Goal: Check status: Check status

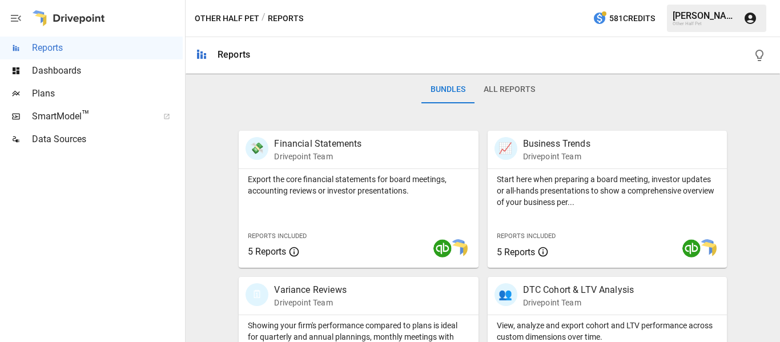
scroll to position [399, 0]
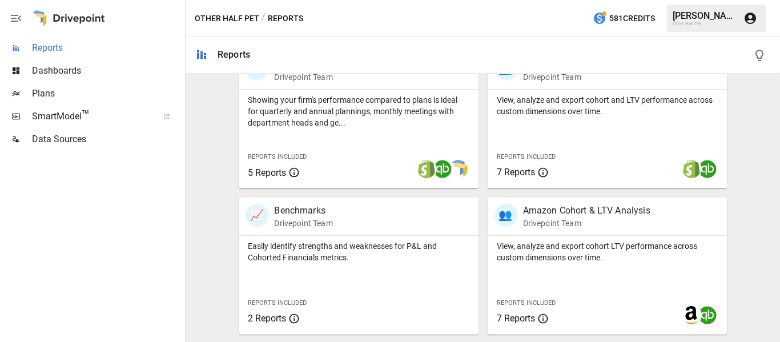
click at [87, 50] on span "Reports" at bounding box center [107, 48] width 151 height 14
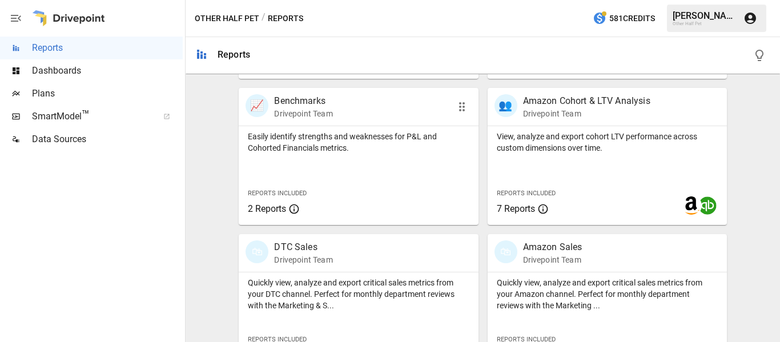
scroll to position [628, 0]
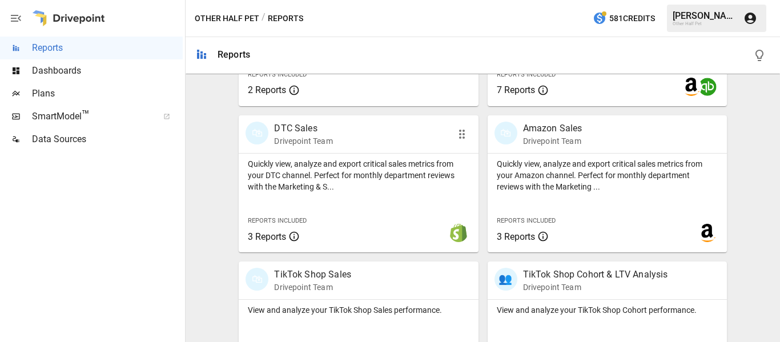
click at [308, 127] on p "DTC Sales" at bounding box center [303, 129] width 58 height 14
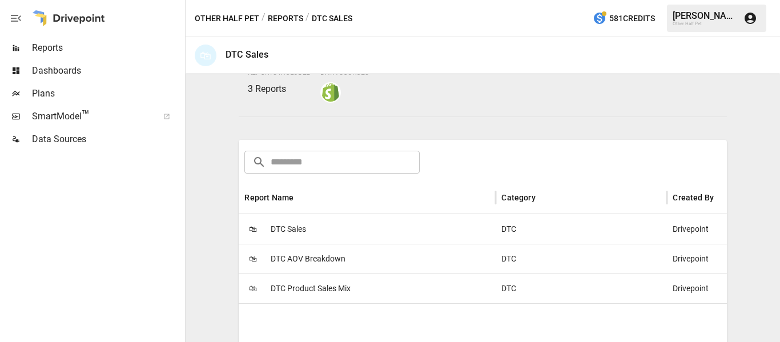
scroll to position [228, 0]
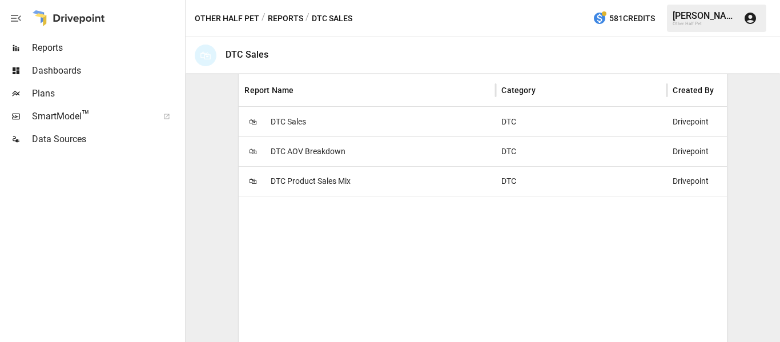
click at [301, 184] on span "DTC Product Sales Mix" at bounding box center [311, 181] width 80 height 29
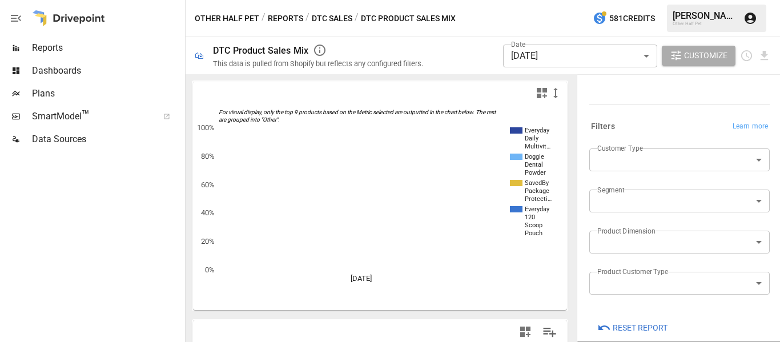
scroll to position [215, 0]
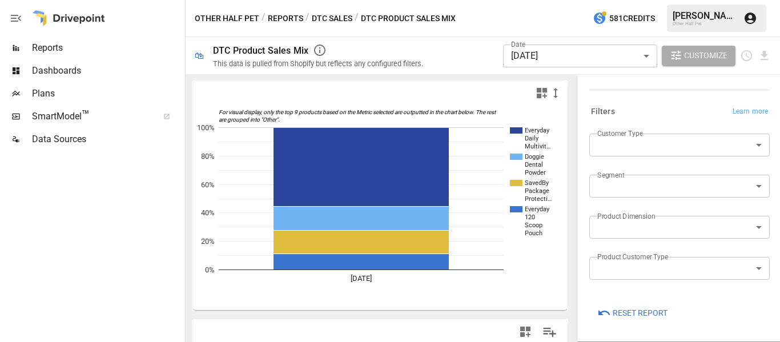
click at [544, 0] on body "**********" at bounding box center [390, 0] width 780 height 0
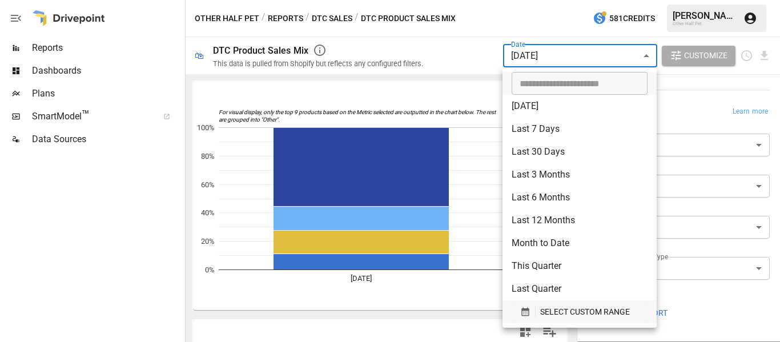
click at [616, 320] on button "SELECT CUSTOM RANGE" at bounding box center [579, 311] width 136 height 23
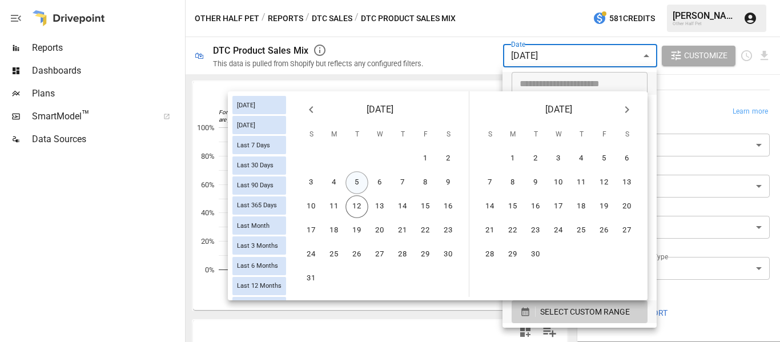
click at [356, 181] on button "5" at bounding box center [356, 182] width 23 height 23
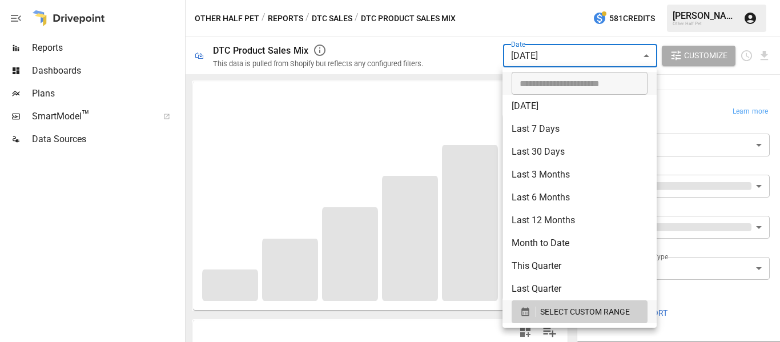
click at [437, 45] on div at bounding box center [390, 171] width 780 height 342
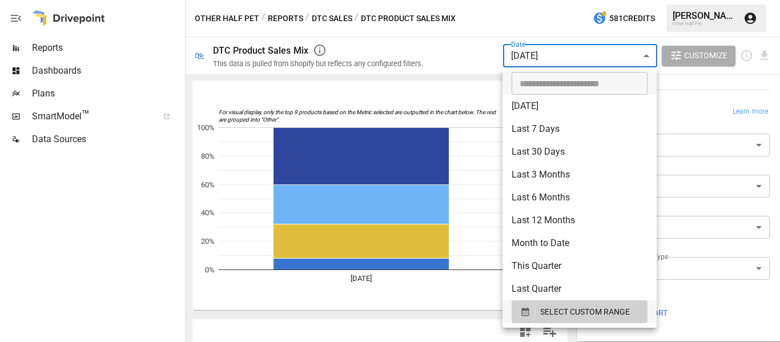
click at [534, 0] on body "**********" at bounding box center [390, 0] width 780 height 0
click at [571, 311] on span "SELECT CUSTOM RANGE" at bounding box center [585, 312] width 90 height 14
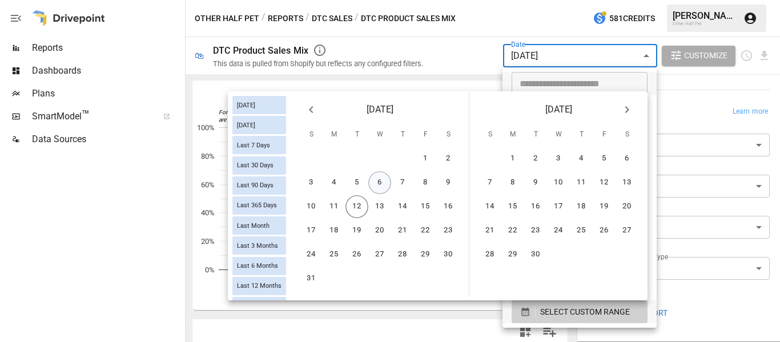
click at [381, 184] on button "6" at bounding box center [379, 182] width 23 height 23
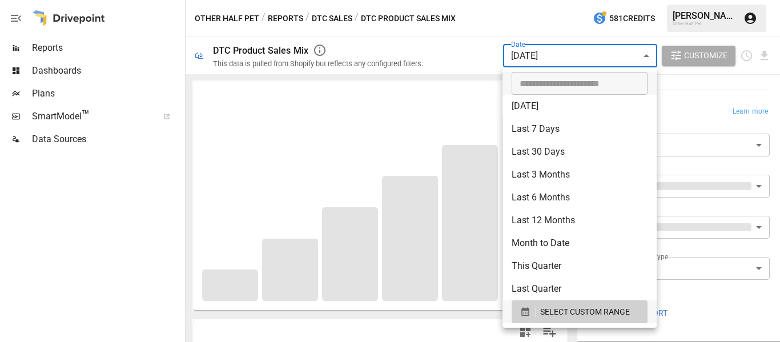
click at [449, 46] on div at bounding box center [390, 171] width 780 height 342
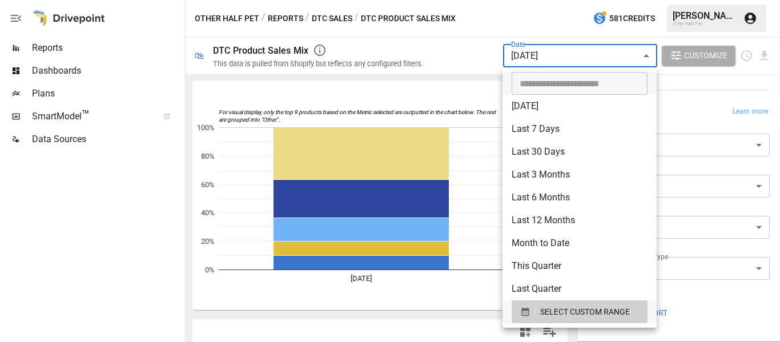
click at [527, 0] on body "**********" at bounding box center [390, 0] width 780 height 0
click at [551, 305] on span "SELECT CUSTOM RANGE" at bounding box center [585, 312] width 90 height 14
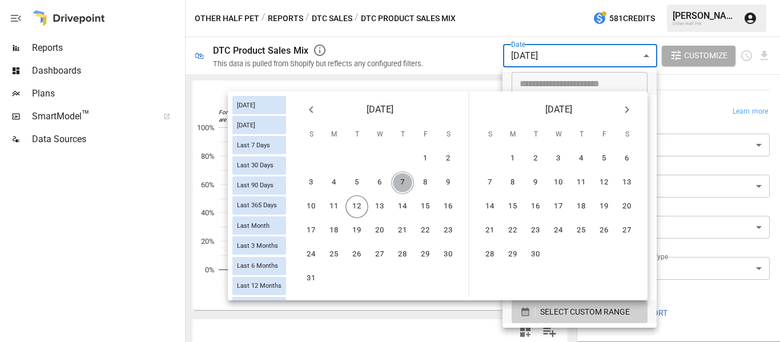
click at [409, 183] on button "7" at bounding box center [402, 182] width 23 height 23
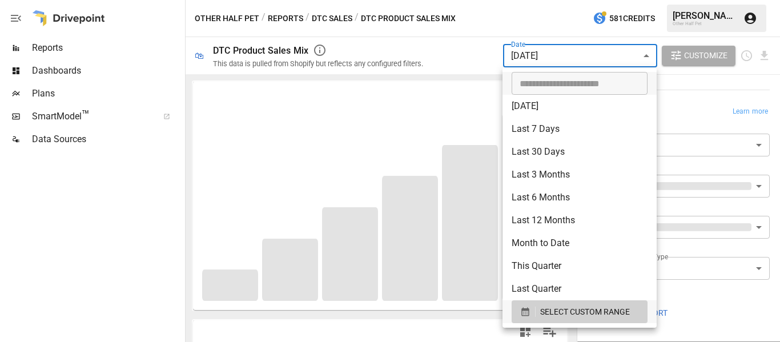
click at [442, 51] on div at bounding box center [390, 171] width 780 height 342
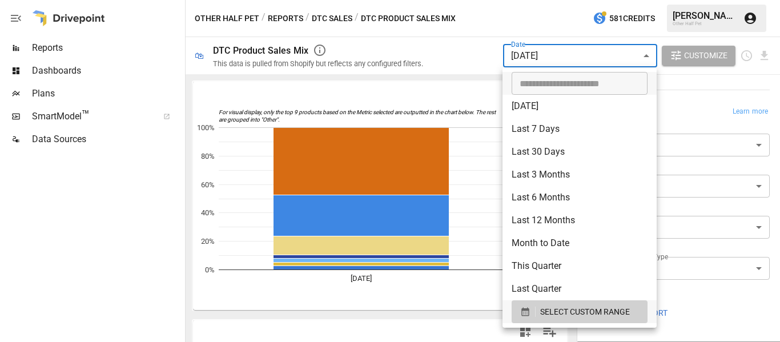
click at [544, 0] on body "**********" at bounding box center [390, 0] width 780 height 0
click at [548, 309] on span "SELECT CUSTOM RANGE" at bounding box center [585, 312] width 90 height 14
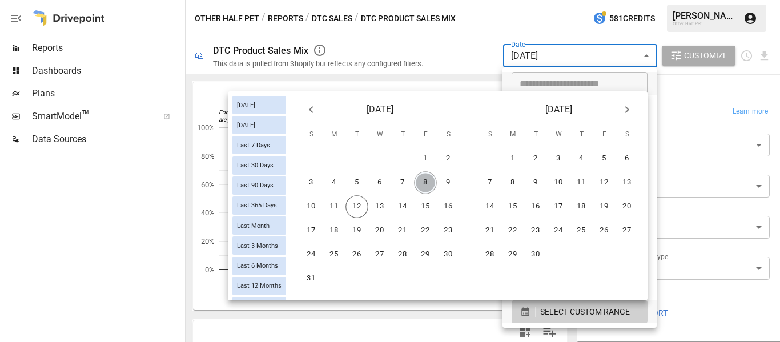
click at [423, 183] on button "8" at bounding box center [425, 182] width 23 height 23
click at [424, 183] on button "8" at bounding box center [425, 182] width 23 height 23
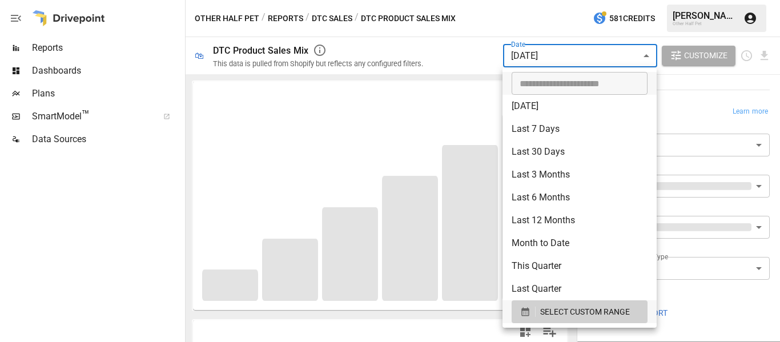
click at [453, 53] on div at bounding box center [390, 171] width 780 height 342
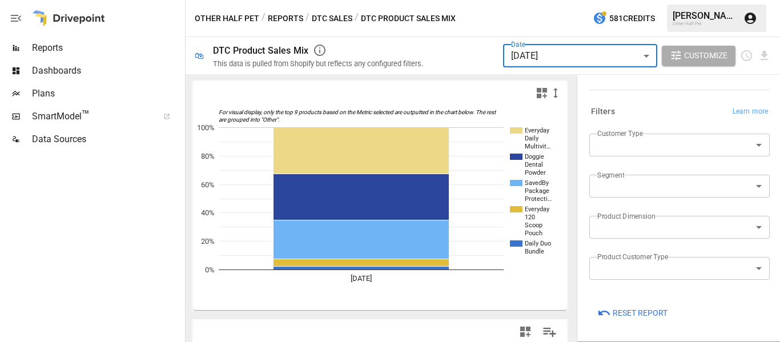
click at [549, 0] on body "**********" at bounding box center [390, 0] width 780 height 0
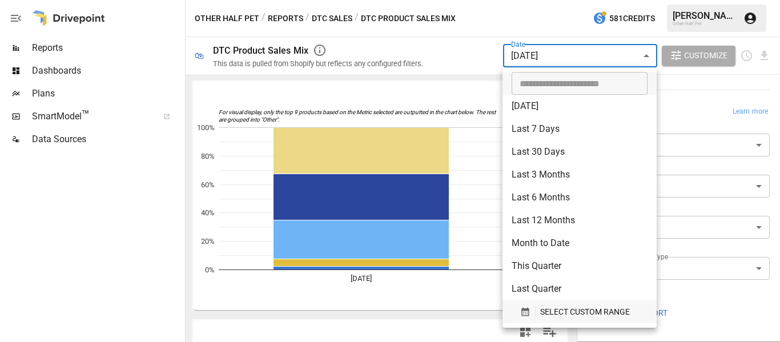
click at [576, 306] on span "SELECT CUSTOM RANGE" at bounding box center [585, 312] width 90 height 14
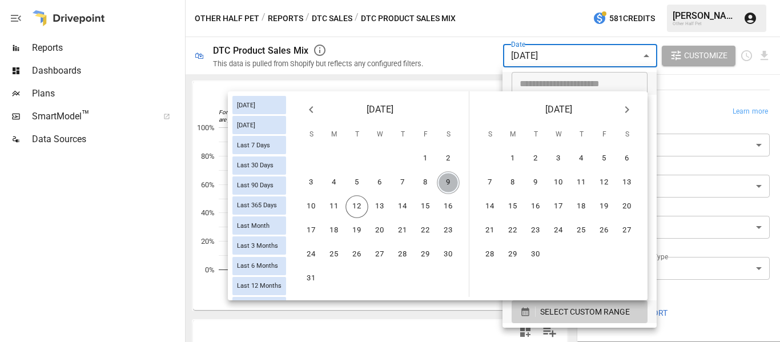
click at [441, 176] on button "9" at bounding box center [448, 182] width 23 height 23
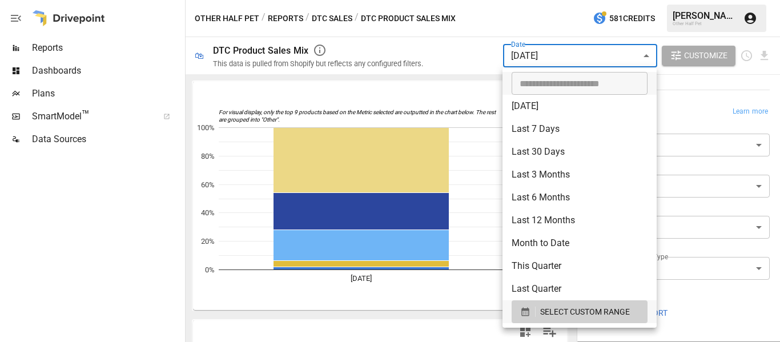
click at [356, 90] on div at bounding box center [390, 171] width 780 height 342
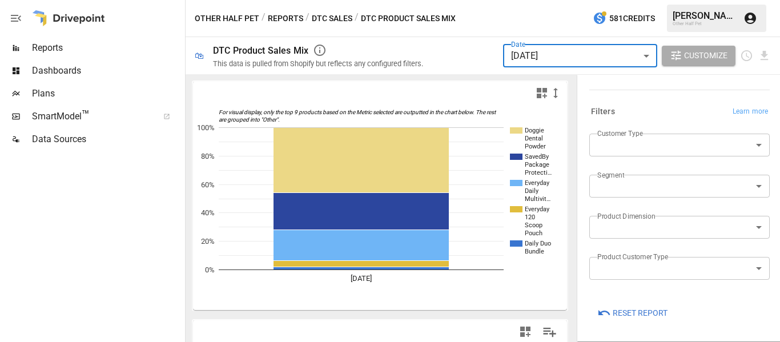
click at [608, 0] on body "**********" at bounding box center [390, 0] width 780 height 0
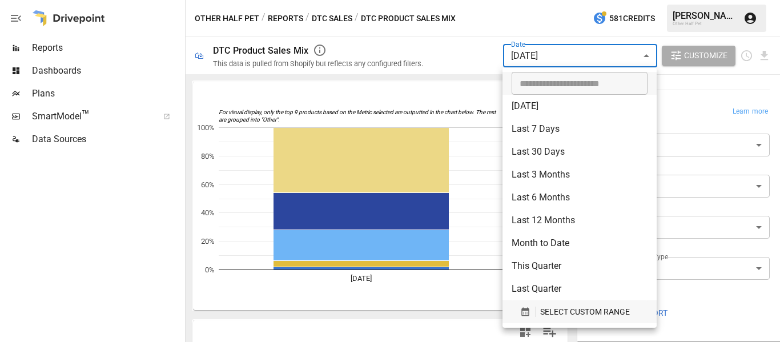
click at [572, 312] on span "SELECT CUSTOM RANGE" at bounding box center [585, 312] width 90 height 14
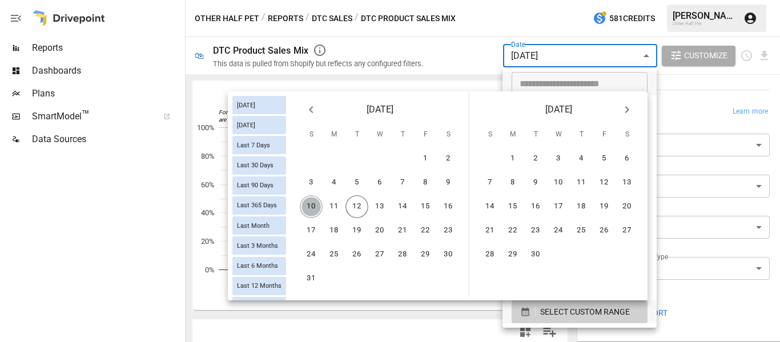
click at [317, 210] on button "10" at bounding box center [311, 206] width 23 height 23
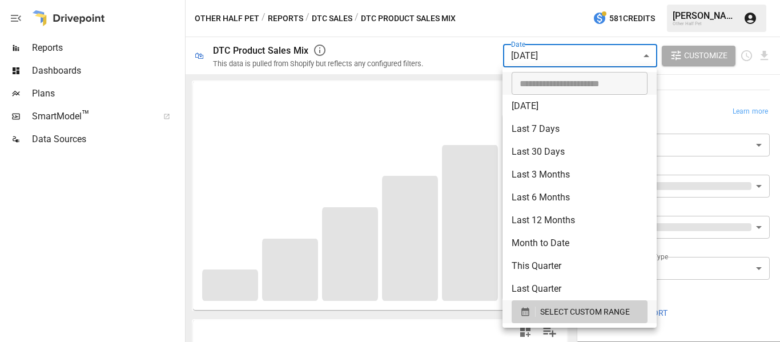
click at [544, 25] on div at bounding box center [390, 171] width 780 height 342
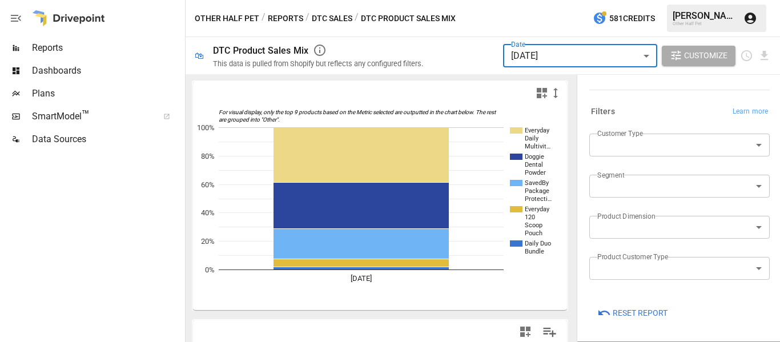
click at [559, 0] on body "**********" at bounding box center [390, 0] width 780 height 0
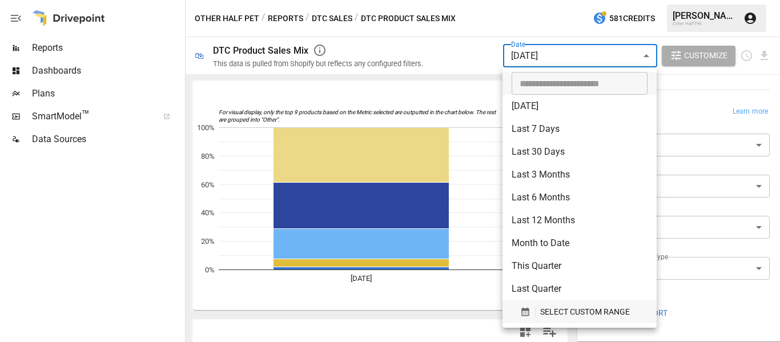
click at [559, 308] on span "SELECT CUSTOM RANGE" at bounding box center [585, 312] width 90 height 14
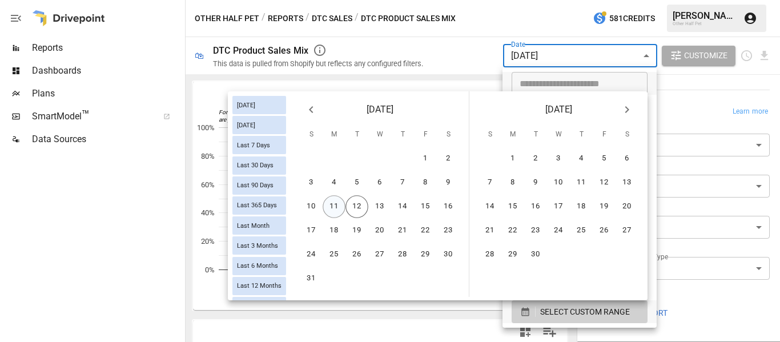
click at [340, 205] on button "11" at bounding box center [333, 206] width 23 height 23
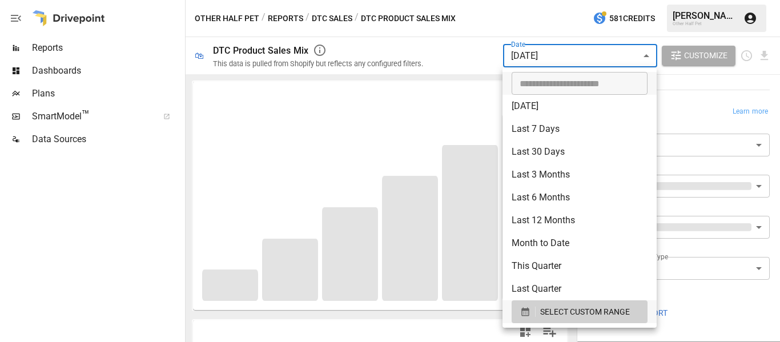
click at [450, 50] on div at bounding box center [390, 171] width 780 height 342
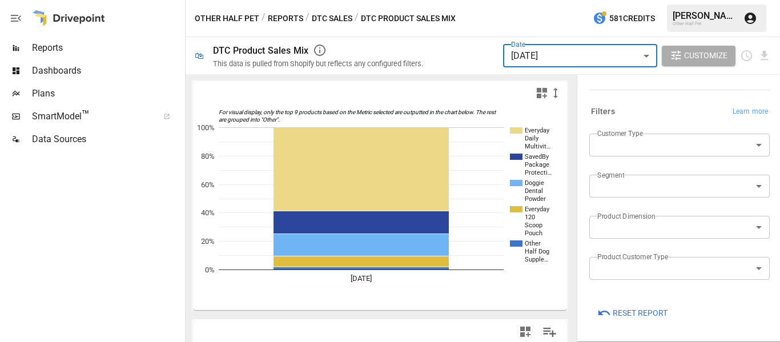
click at [298, 15] on button "Reports" at bounding box center [285, 18] width 35 height 14
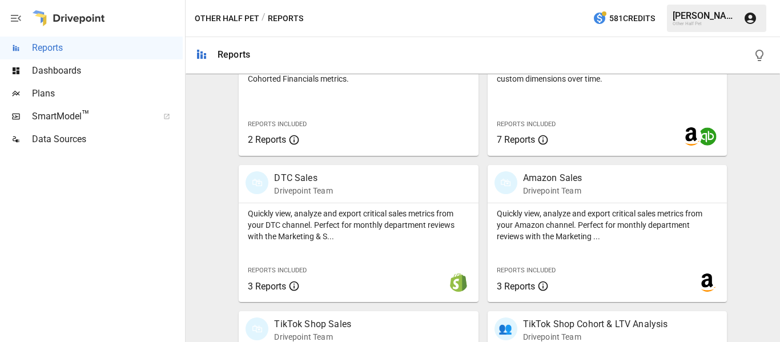
scroll to position [685, 0]
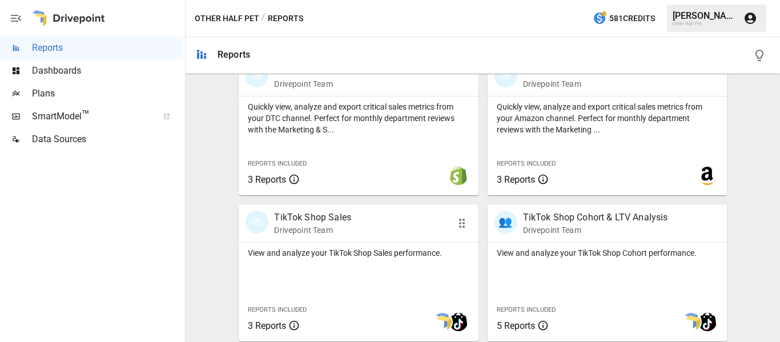
click at [326, 218] on p "TikTok Shop Sales" at bounding box center [312, 218] width 77 height 14
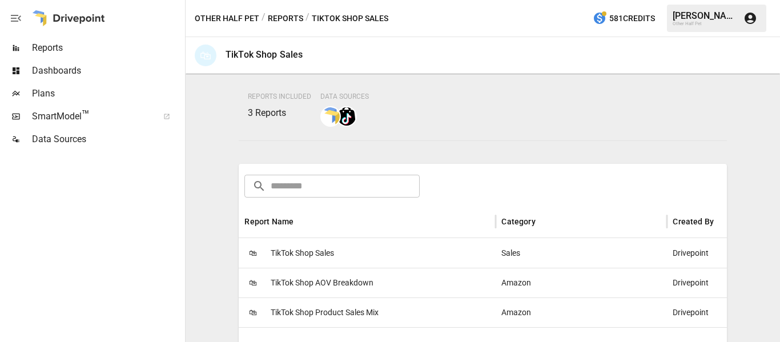
scroll to position [228, 0]
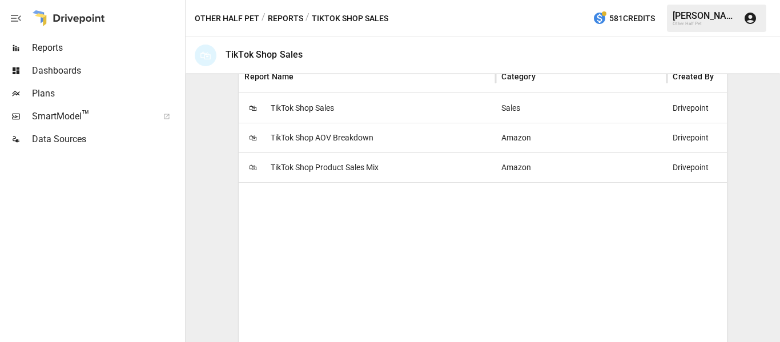
click at [321, 167] on span "TikTok Shop Product Sales Mix" at bounding box center [325, 167] width 108 height 29
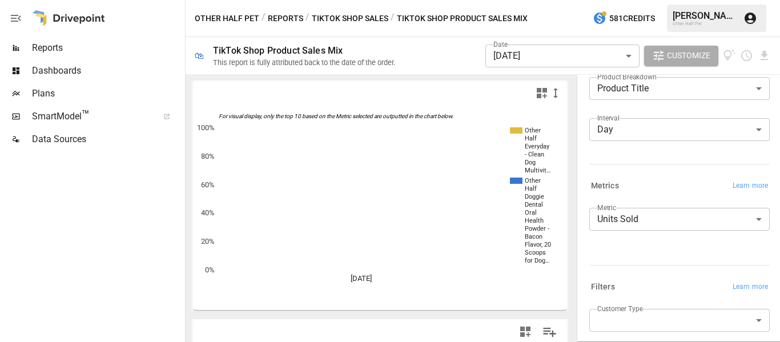
scroll to position [114, 0]
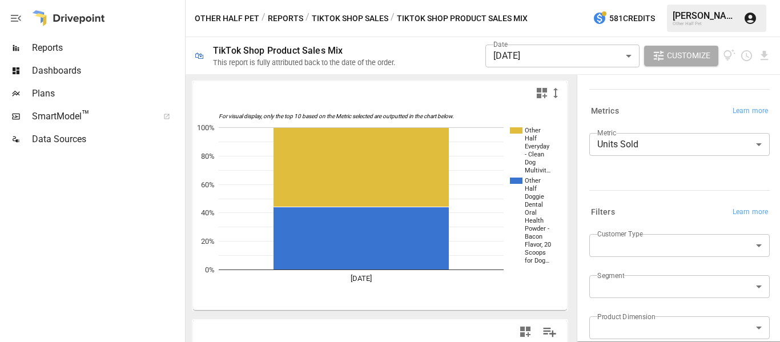
click at [510, 0] on body "Reports Dashboards Plans SmartModel ™ Data Sources Other Half Pet / Reports / T…" at bounding box center [390, 0] width 780 height 0
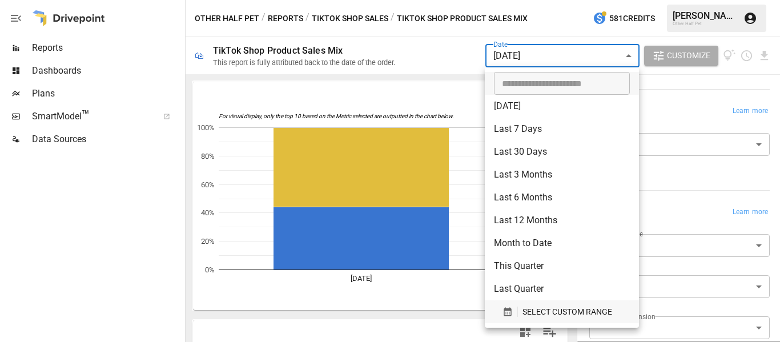
click at [527, 308] on span "SELECT CUSTOM RANGE" at bounding box center [567, 312] width 90 height 14
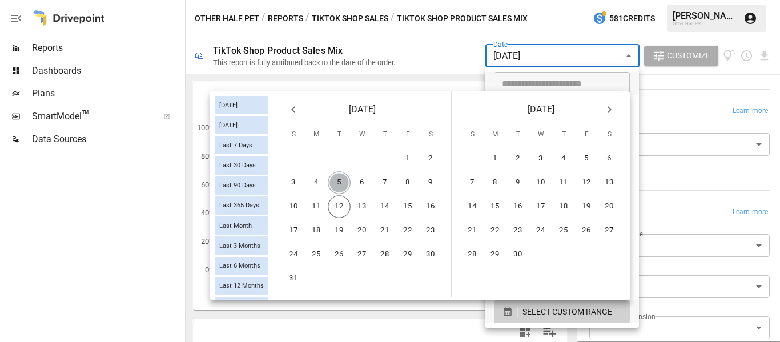
click at [340, 182] on button "5" at bounding box center [339, 182] width 23 height 23
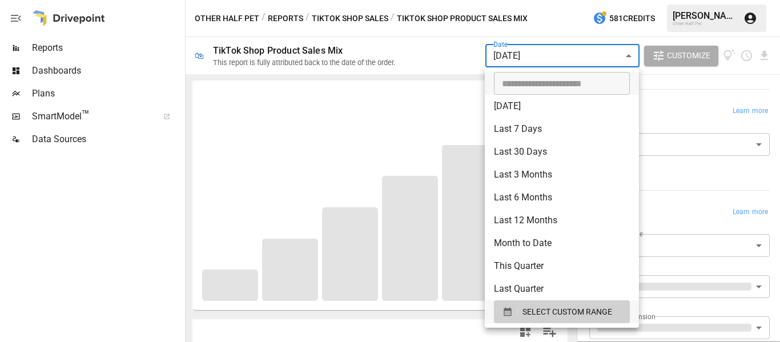
click at [420, 64] on div at bounding box center [390, 171] width 780 height 342
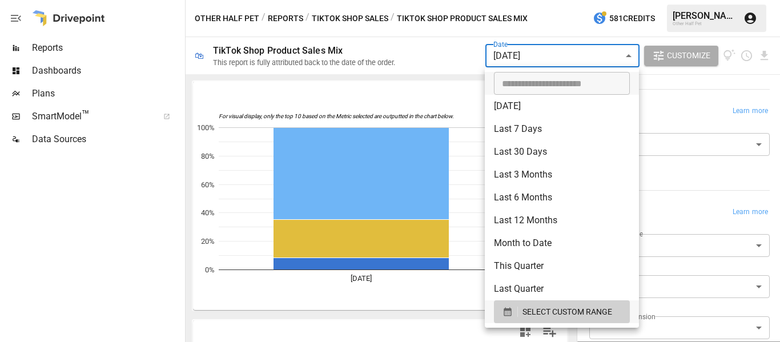
click at [511, 0] on body "Reports Dashboards Plans SmartModel ™ Data Sources Other Half Pet / Reports / T…" at bounding box center [390, 0] width 780 height 0
click at [521, 304] on button "SELECT CUSTOM RANGE" at bounding box center [562, 311] width 136 height 23
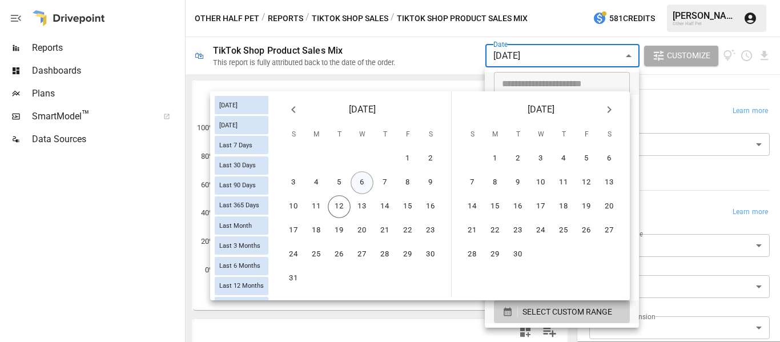
click at [360, 185] on button "6" at bounding box center [361, 182] width 23 height 23
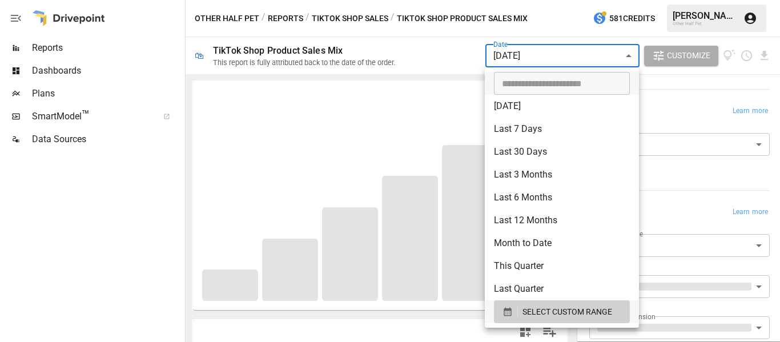
click at [419, 60] on div at bounding box center [390, 171] width 780 height 342
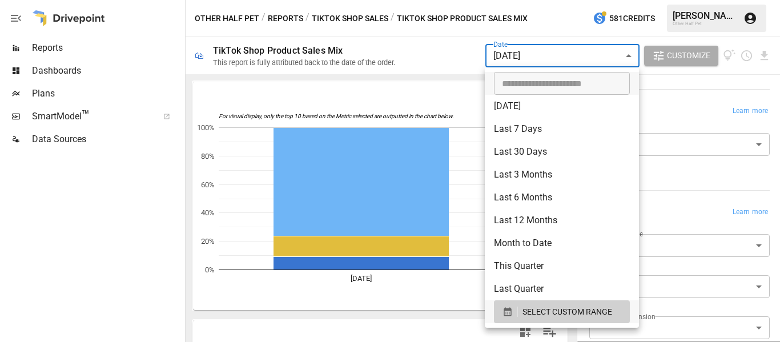
click at [519, 0] on body "Reports Dashboards Plans SmartModel ™ Data Sources Other Half Pet / Reports / T…" at bounding box center [390, 0] width 780 height 0
click at [552, 306] on span "SELECT CUSTOM RANGE" at bounding box center [567, 312] width 90 height 14
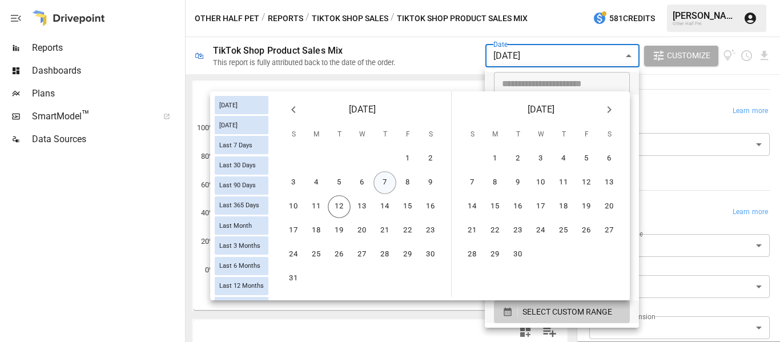
click at [384, 184] on button "7" at bounding box center [384, 182] width 23 height 23
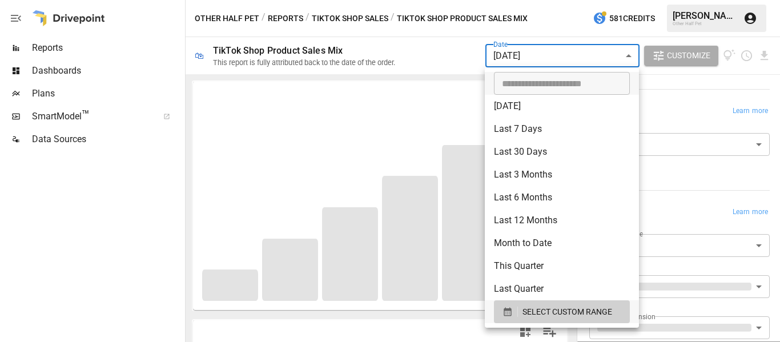
click at [453, 67] on div at bounding box center [390, 171] width 780 height 342
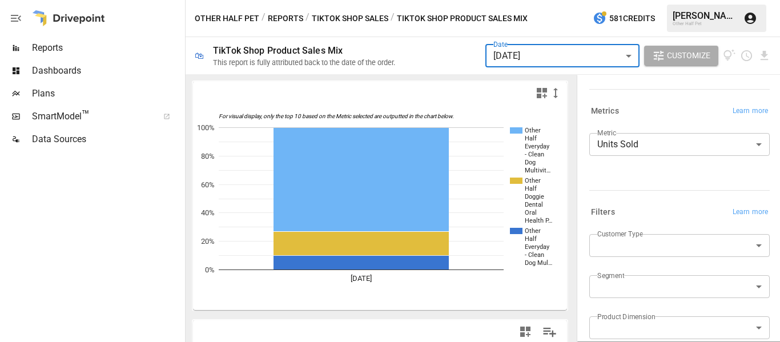
click at [538, 0] on body "Reports Dashboards Plans SmartModel ™ Data Sources Other Half Pet / Reports / T…" at bounding box center [390, 0] width 780 height 0
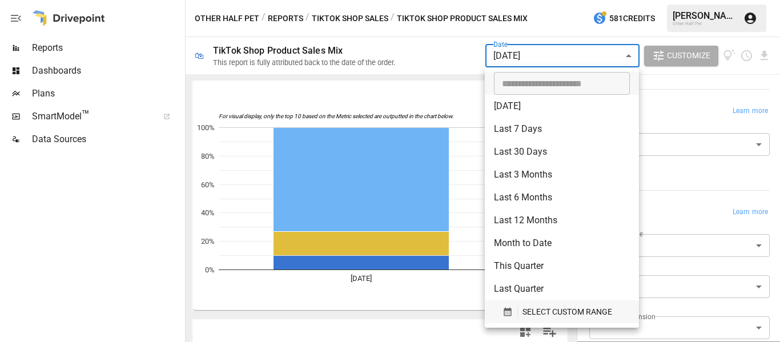
click at [524, 305] on span "SELECT CUSTOM RANGE" at bounding box center [567, 312] width 90 height 14
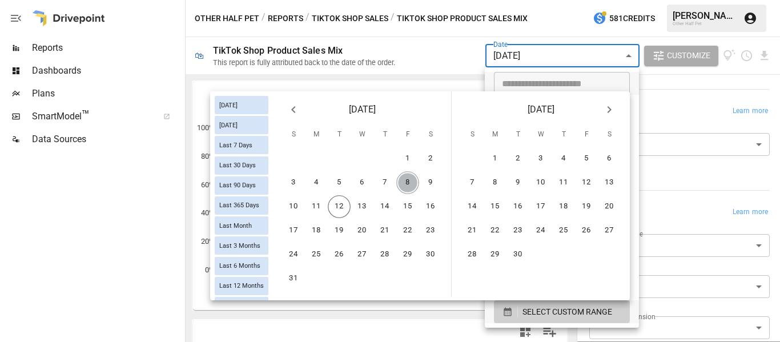
click at [404, 181] on button "8" at bounding box center [407, 182] width 23 height 23
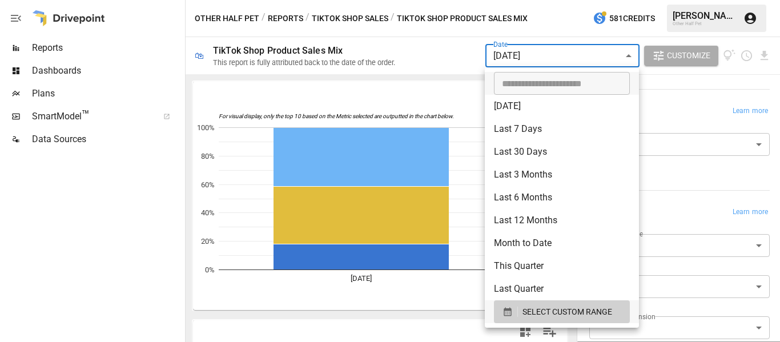
click at [394, 86] on div at bounding box center [390, 171] width 780 height 342
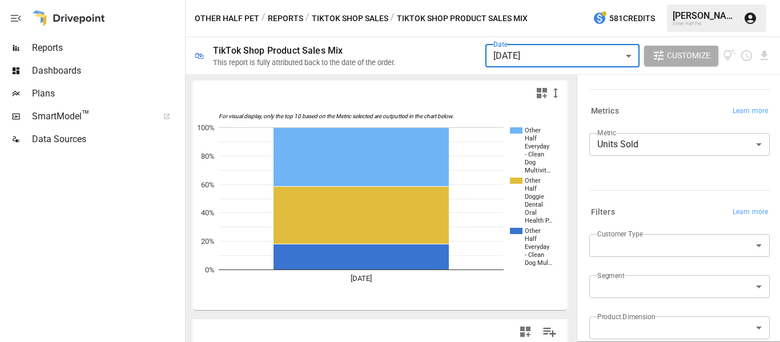
click at [535, 0] on body "Reports Dashboards Plans SmartModel ™ Data Sources Other Half Pet / Reports / T…" at bounding box center [390, 0] width 780 height 0
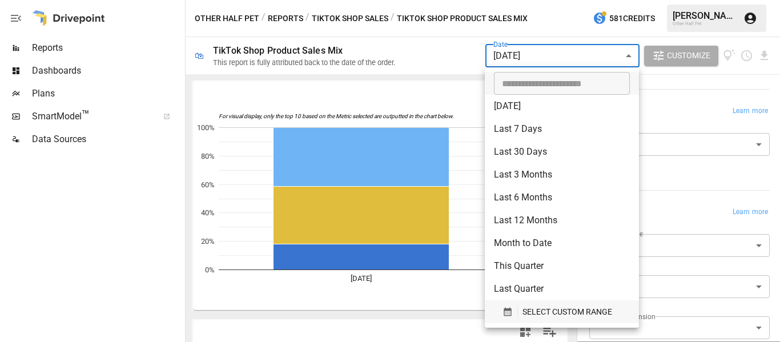
click at [524, 306] on span "SELECT CUSTOM RANGE" at bounding box center [567, 312] width 90 height 14
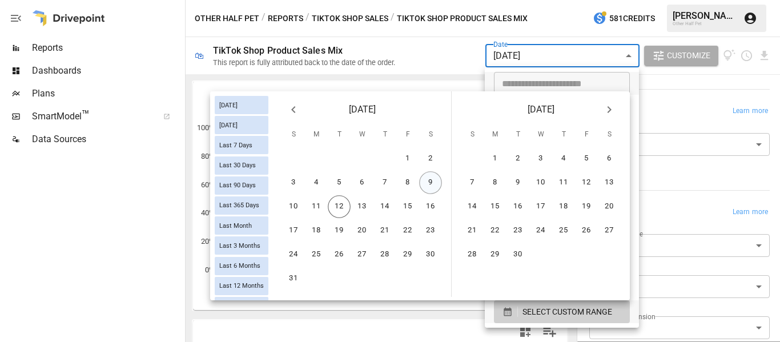
click at [425, 181] on button "9" at bounding box center [430, 182] width 23 height 23
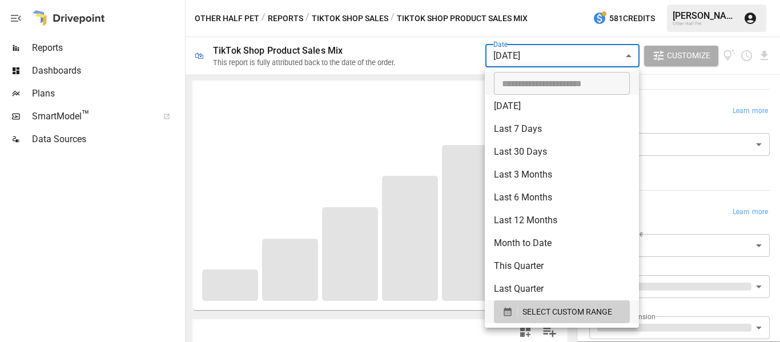
click at [460, 46] on div at bounding box center [390, 171] width 780 height 342
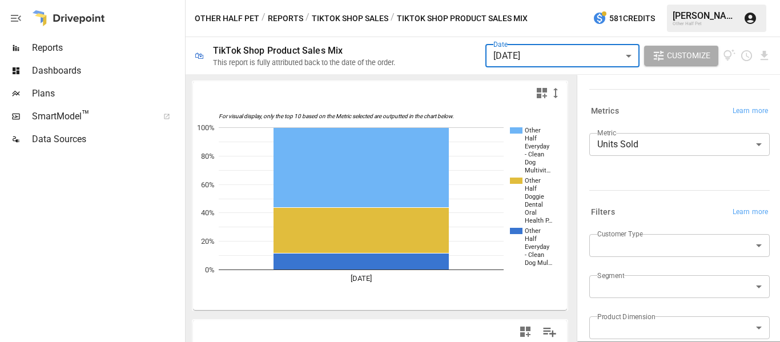
click at [494, 0] on body "Reports Dashboards Plans SmartModel ™ Data Sources Other Half Pet / Reports / T…" at bounding box center [390, 0] width 780 height 0
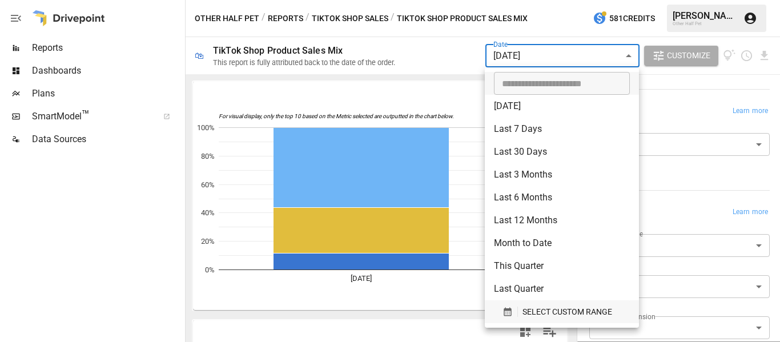
click at [555, 309] on span "SELECT CUSTOM RANGE" at bounding box center [567, 312] width 90 height 14
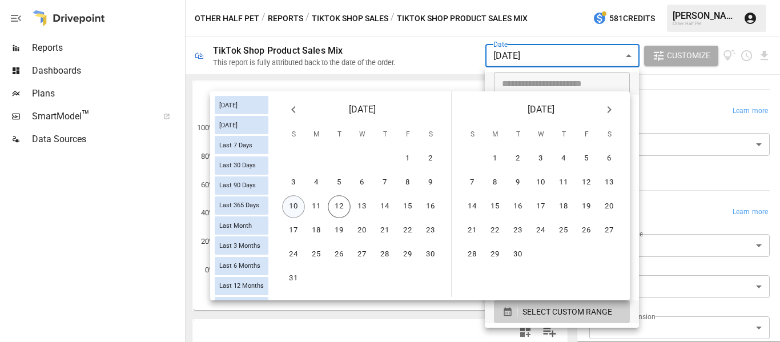
click at [298, 204] on button "10" at bounding box center [293, 206] width 23 height 23
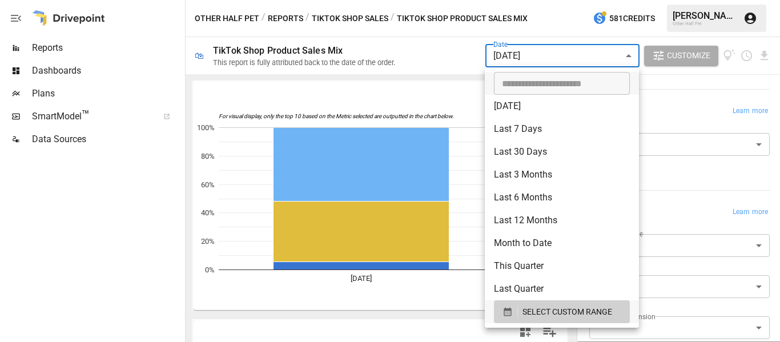
click at [397, 68] on div at bounding box center [390, 171] width 780 height 342
click at [523, 0] on body "Reports Dashboards Plans SmartModel ™ Data Sources Other Half Pet / Reports / T…" at bounding box center [390, 0] width 780 height 0
click at [532, 308] on span "SELECT CUSTOM RANGE" at bounding box center [567, 312] width 90 height 14
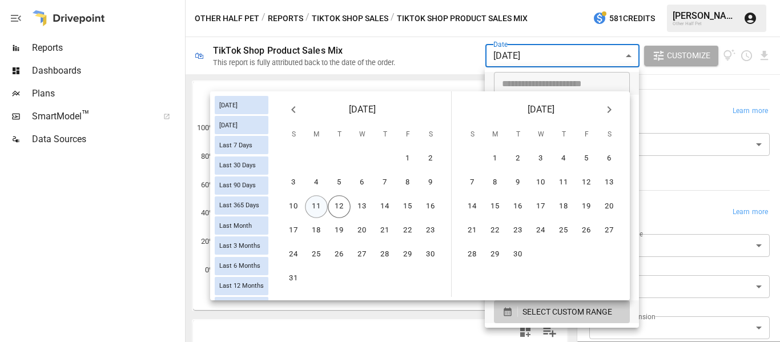
click at [317, 203] on button "11" at bounding box center [316, 206] width 23 height 23
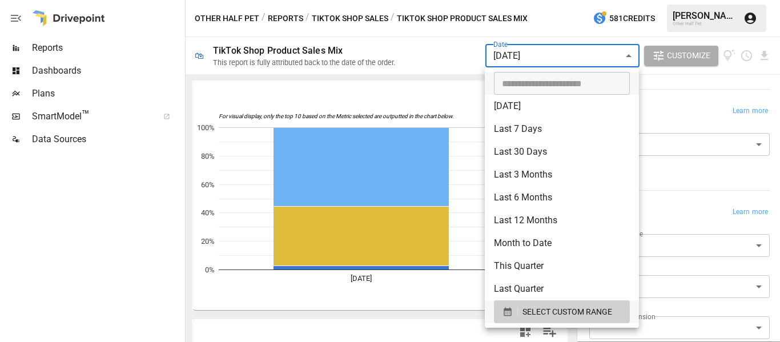
click at [412, 99] on div at bounding box center [390, 171] width 780 height 342
